Goal: Check status: Check status

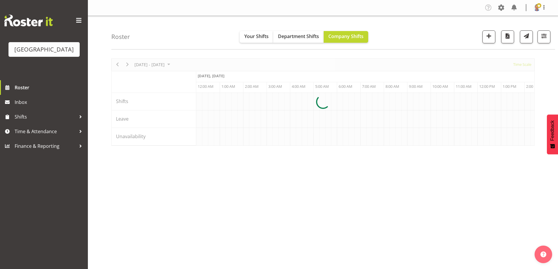
scroll to position [0, 1686]
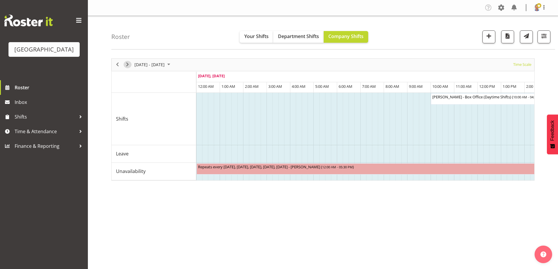
click at [127, 64] on span "Next" at bounding box center [127, 64] width 7 height 7
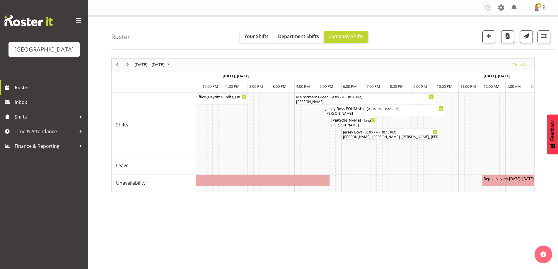
scroll to position [0, 1467]
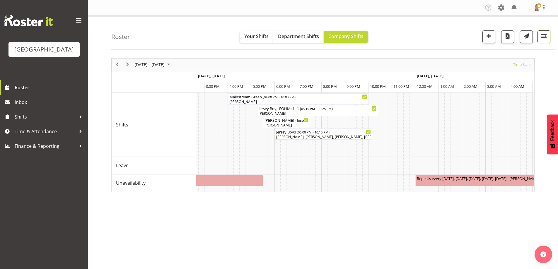
click at [543, 35] on span "button" at bounding box center [544, 36] width 8 height 8
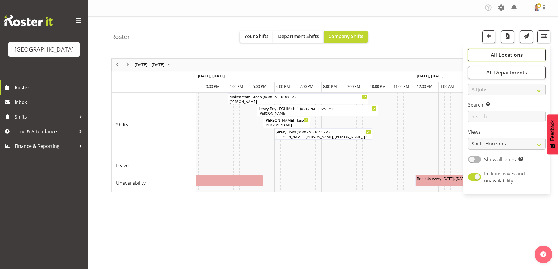
click at [500, 54] on span "All Locations" at bounding box center [506, 54] width 32 height 7
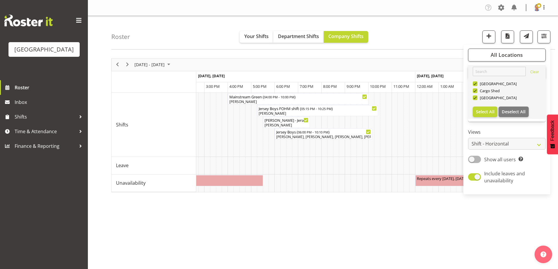
click at [475, 86] on div "[GEOGRAPHIC_DATA]" at bounding box center [506, 84] width 68 height 7
click at [475, 91] on span at bounding box center [474, 90] width 5 height 5
click at [475, 91] on input "Cargo Shed" at bounding box center [474, 91] width 4 height 4
checkbox input "false"
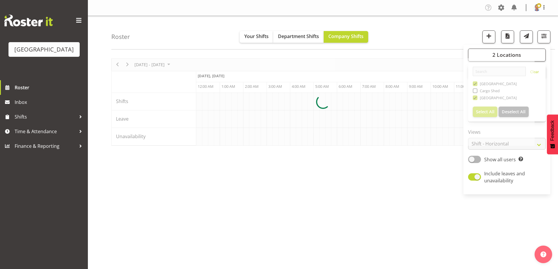
click at [475, 84] on div at bounding box center [322, 102] width 423 height 88
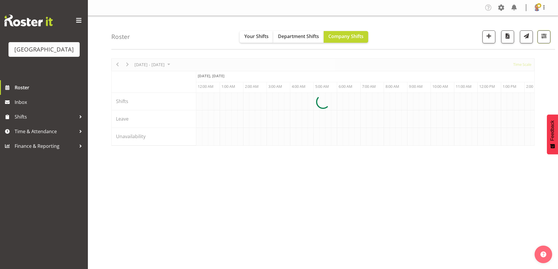
click at [544, 36] on span "button" at bounding box center [544, 36] width 8 height 8
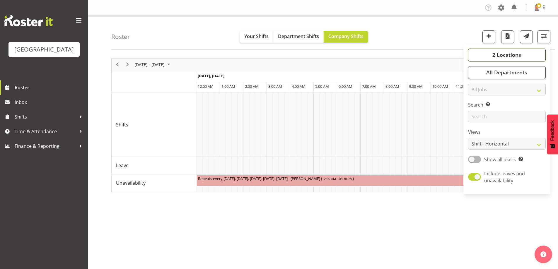
click at [496, 53] on span "2 Locations" at bounding box center [506, 54] width 29 height 7
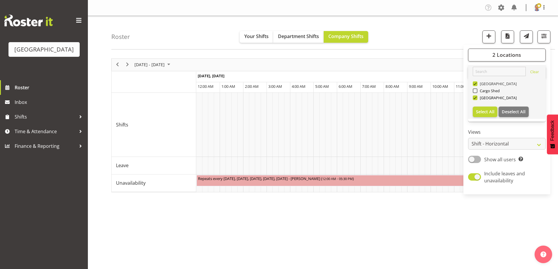
click at [476, 84] on span at bounding box center [474, 83] width 5 height 5
click at [476, 84] on input "[GEOGRAPHIC_DATA]" at bounding box center [474, 84] width 4 height 4
checkbox input "false"
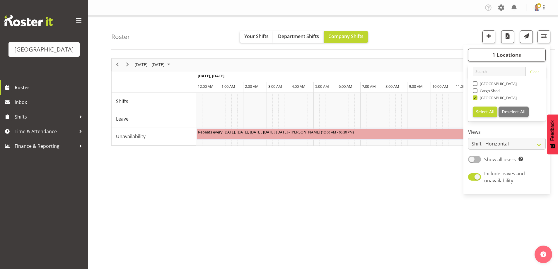
click at [428, 27] on div "Roster Your Shifts Department Shifts Company Shifts 1 Locations [GEOGRAPHIC_DAT…" at bounding box center [332, 33] width 443 height 34
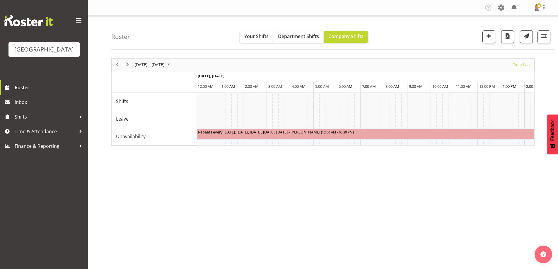
scroll to position [0, 32]
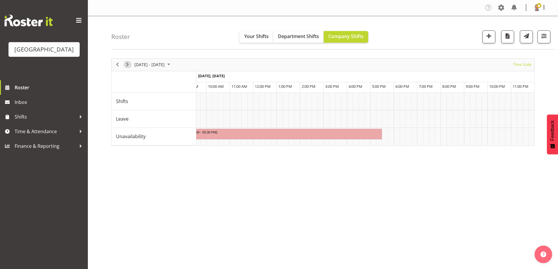
click at [128, 64] on span "Next" at bounding box center [127, 64] width 7 height 7
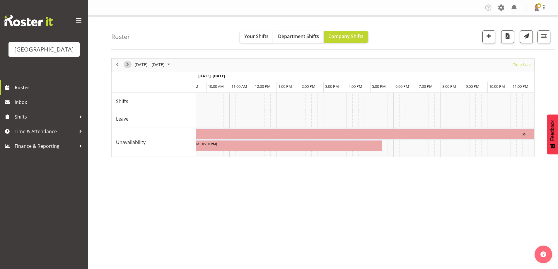
click at [128, 63] on span "Next" at bounding box center [127, 64] width 7 height 7
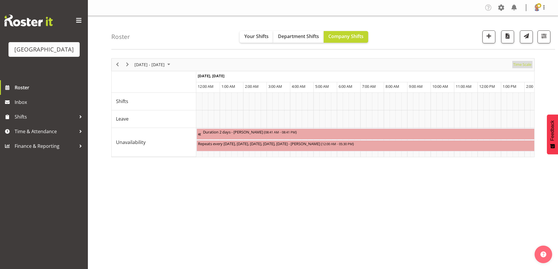
click at [520, 63] on span "Time Scale" at bounding box center [521, 64] width 19 height 7
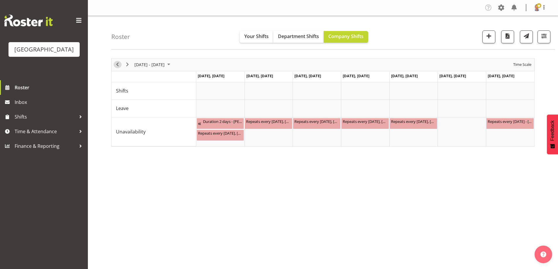
click at [116, 65] on span "Previous" at bounding box center [117, 64] width 7 height 7
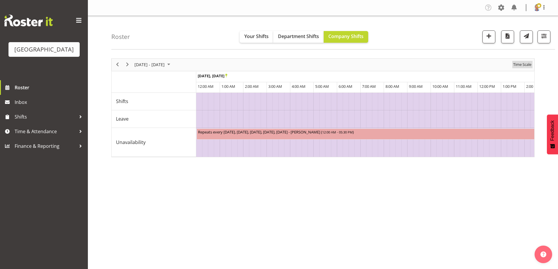
click at [523, 65] on span "Time Scale" at bounding box center [521, 64] width 19 height 7
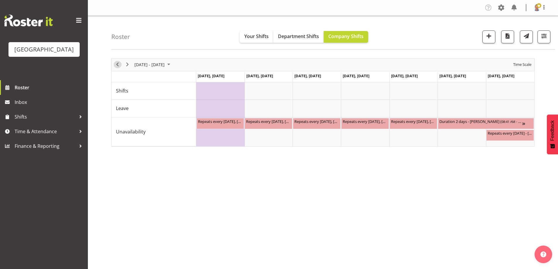
click at [121, 64] on span "Previous" at bounding box center [117, 64] width 7 height 7
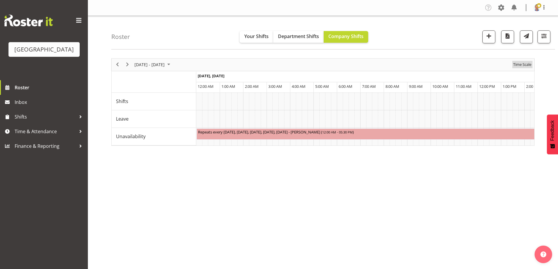
click at [522, 63] on span "Time Scale" at bounding box center [521, 64] width 19 height 7
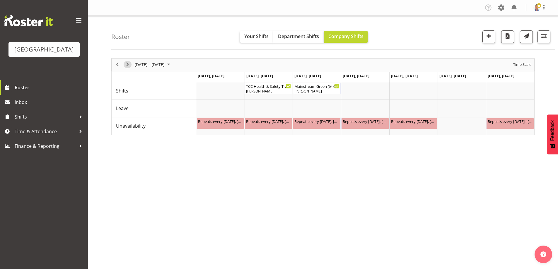
click at [128, 64] on span "Next" at bounding box center [127, 64] width 7 height 7
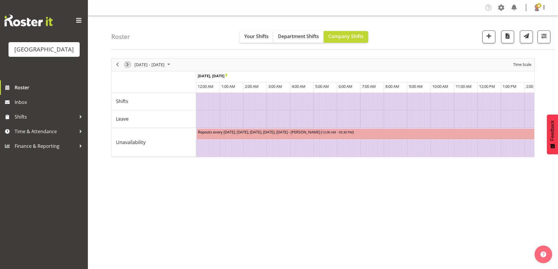
click at [128, 64] on span "Next" at bounding box center [127, 64] width 7 height 7
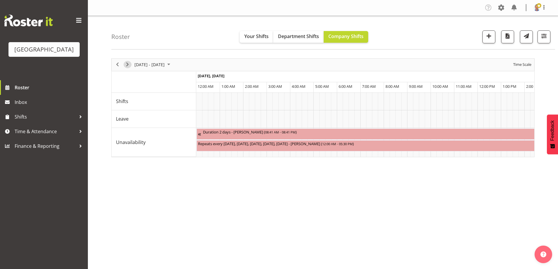
click at [128, 64] on span "Next" at bounding box center [127, 64] width 7 height 7
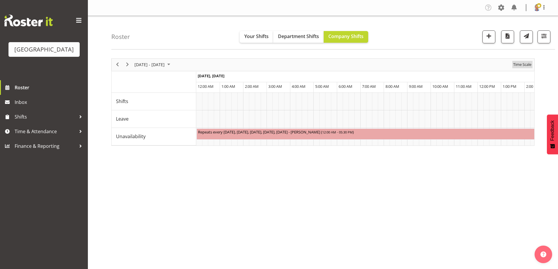
click at [521, 65] on span "Time Scale" at bounding box center [521, 64] width 19 height 7
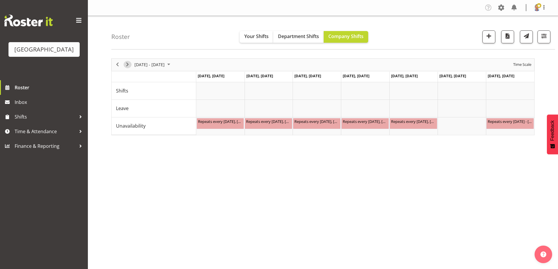
click at [128, 65] on span "Next" at bounding box center [127, 64] width 7 height 7
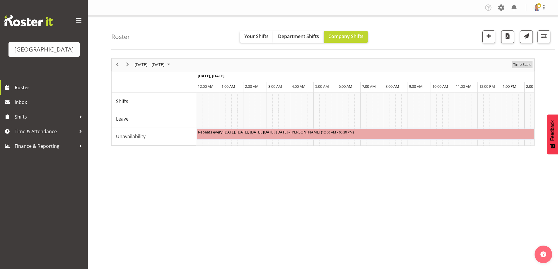
click at [522, 64] on span "Time Scale" at bounding box center [521, 64] width 19 height 7
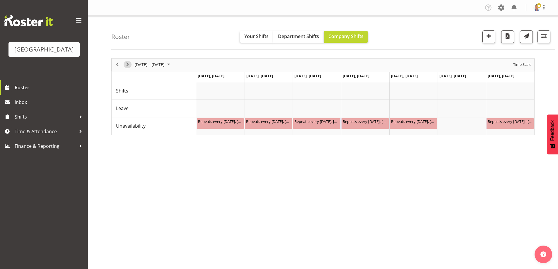
click at [127, 64] on span "Next" at bounding box center [127, 64] width 7 height 7
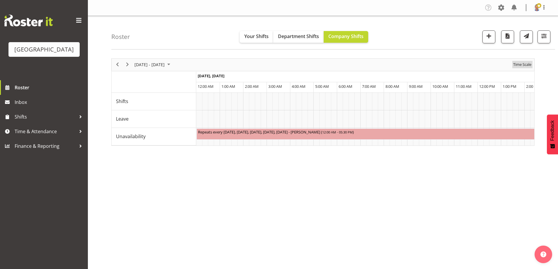
click at [522, 65] on span "Time Scale" at bounding box center [521, 64] width 19 height 7
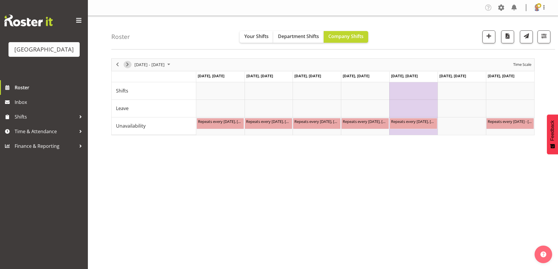
click at [128, 62] on span "Next" at bounding box center [127, 64] width 7 height 7
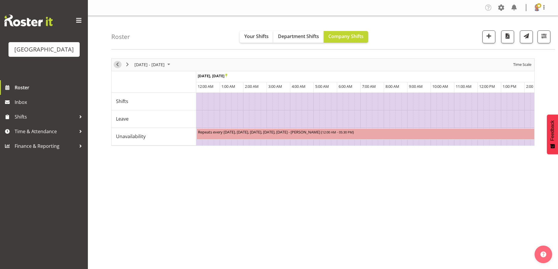
click at [117, 64] on span "Previous" at bounding box center [117, 64] width 7 height 7
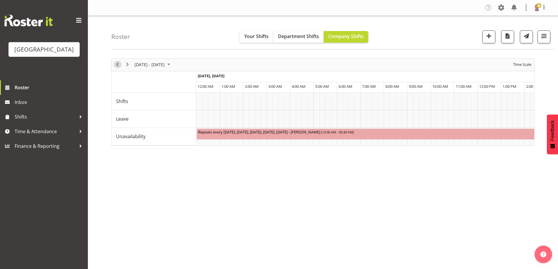
click at [117, 65] on span "Previous" at bounding box center [117, 64] width 7 height 7
click at [521, 64] on span "Time Scale" at bounding box center [521, 64] width 19 height 7
